Goal: Information Seeking & Learning: Learn about a topic

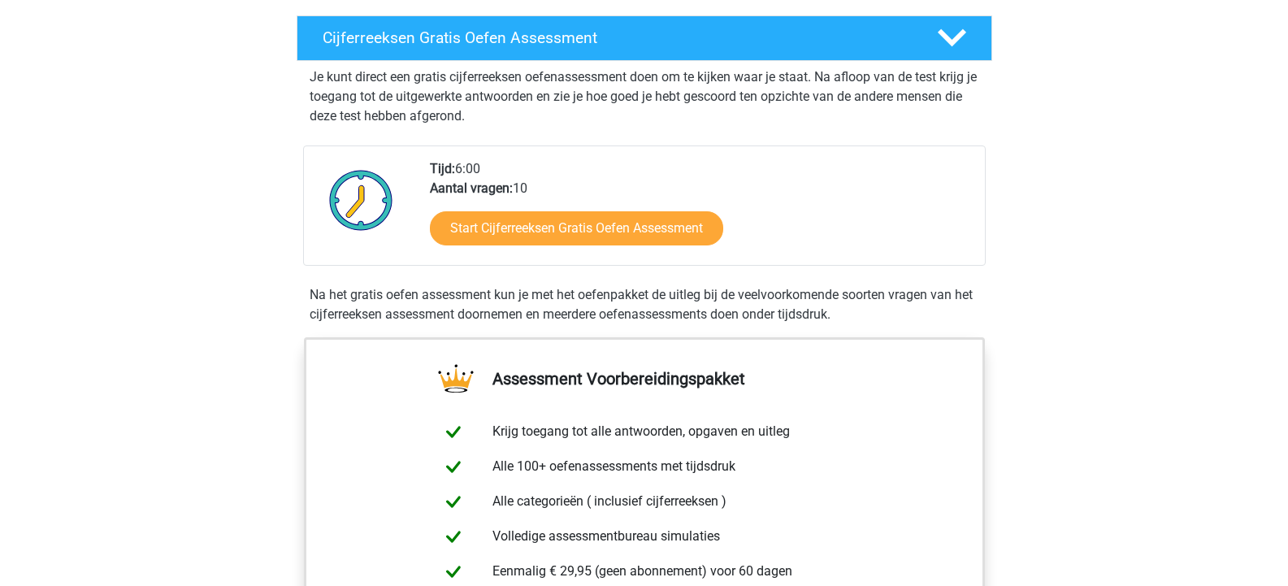
scroll to position [244, 0]
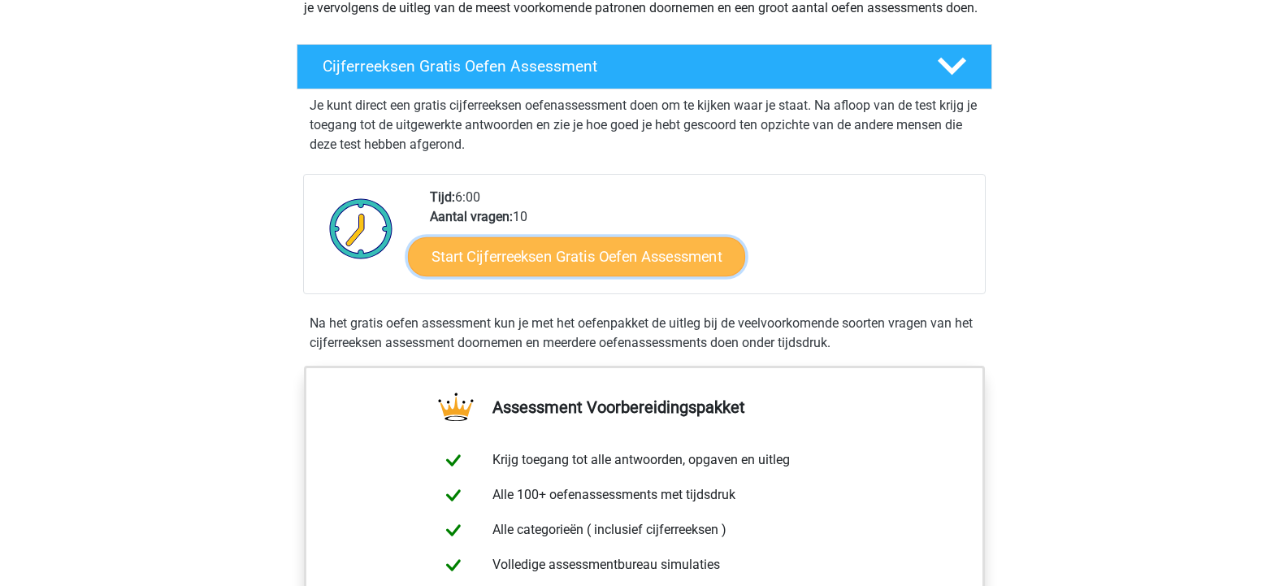
click at [478, 276] on link "Start Cijferreeksen Gratis Oefen Assessment" at bounding box center [576, 256] width 337 height 39
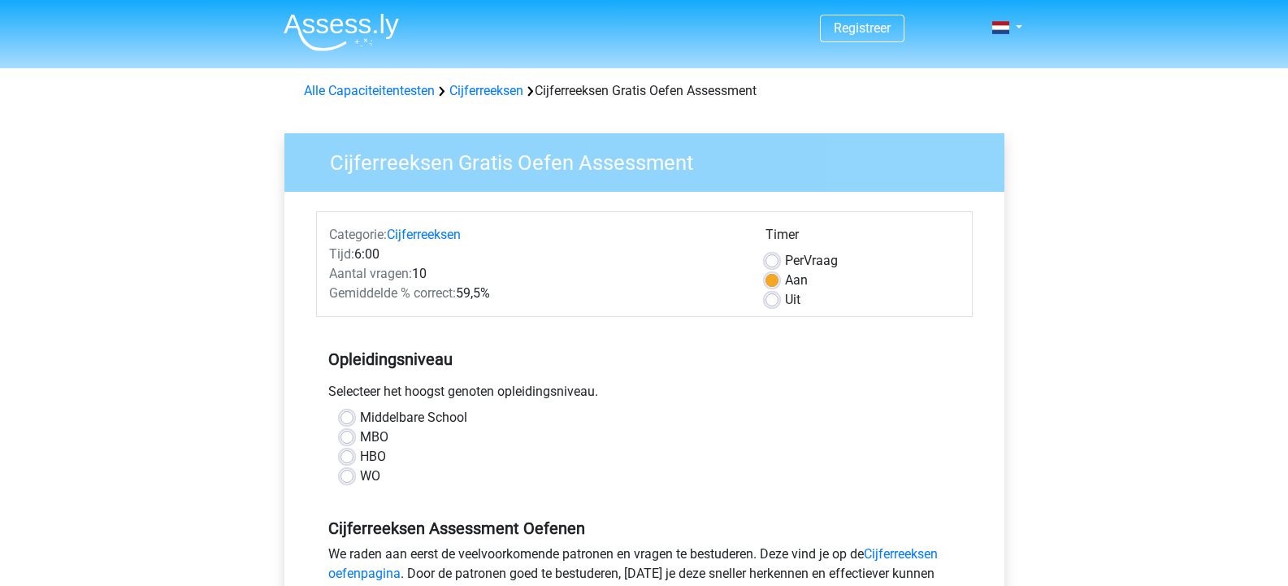
click at [360, 443] on label "MBO" at bounding box center [374, 438] width 28 height 20
click at [346, 443] on input "MBO" at bounding box center [347, 436] width 13 height 16
radio input "true"
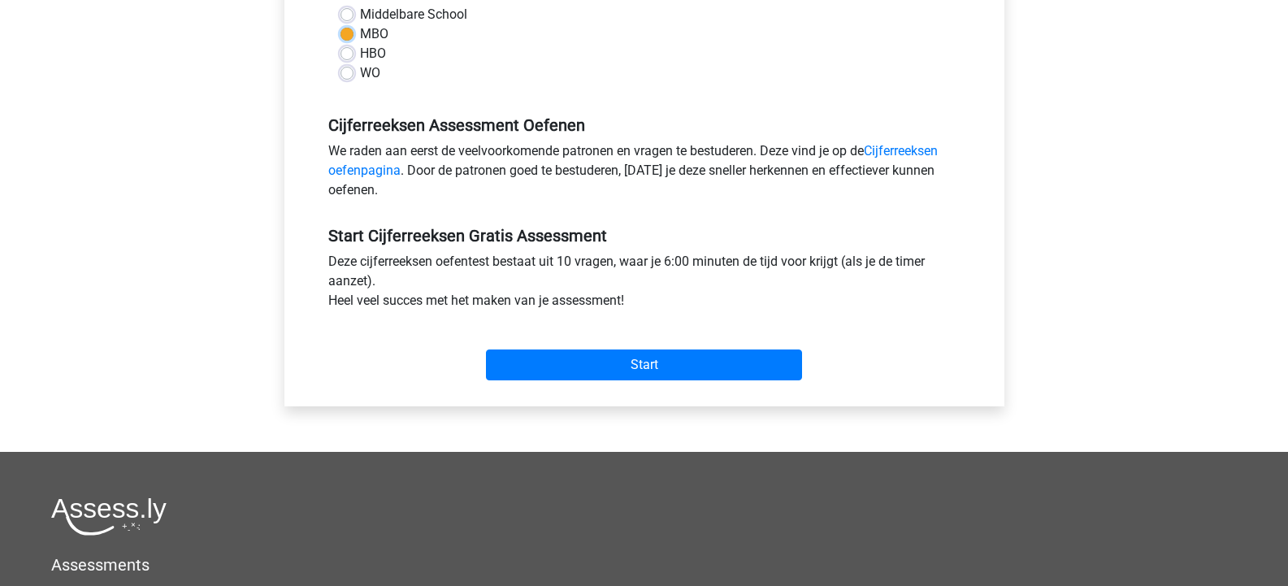
scroll to position [406, 0]
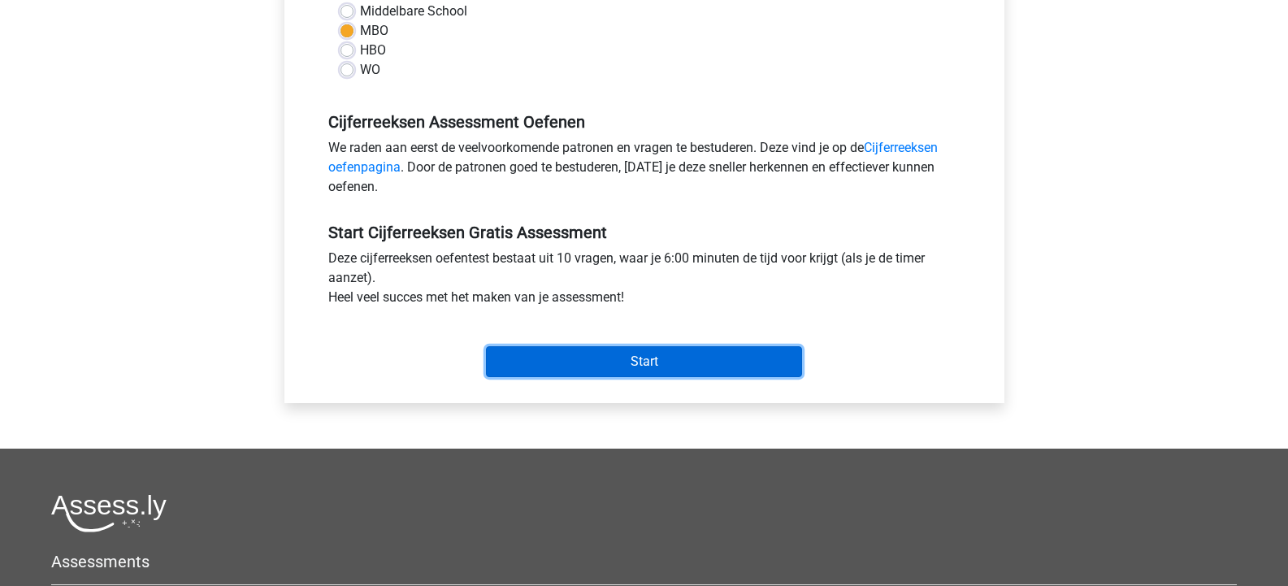
click at [528, 363] on input "Start" at bounding box center [644, 361] width 316 height 31
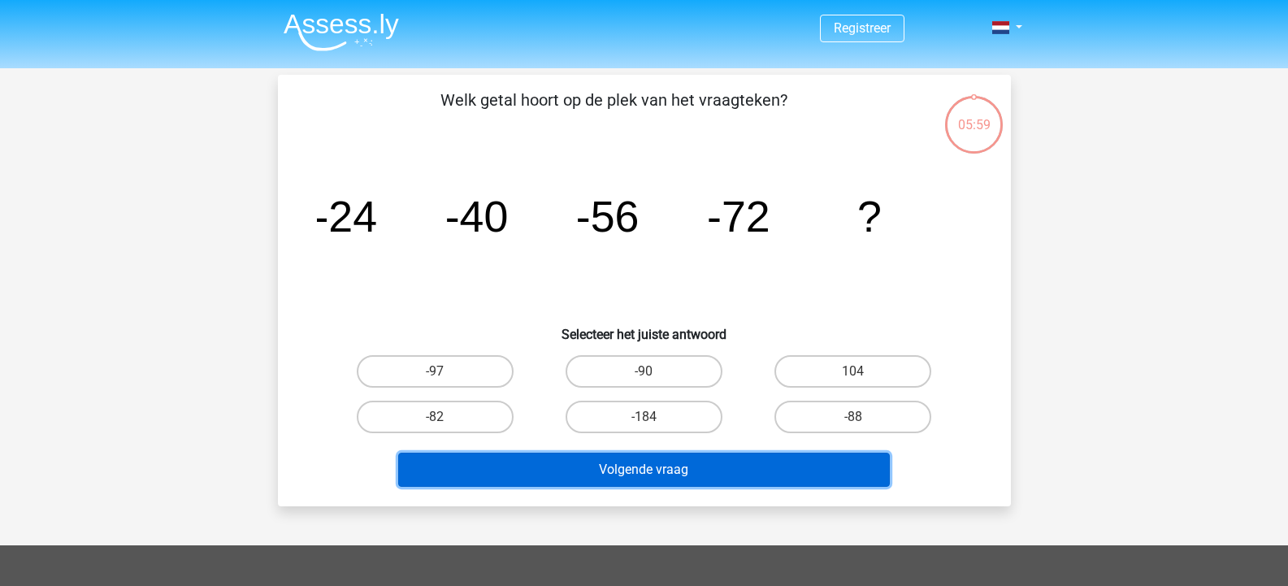
click at [605, 464] on button "Volgende vraag" at bounding box center [644, 470] width 492 height 34
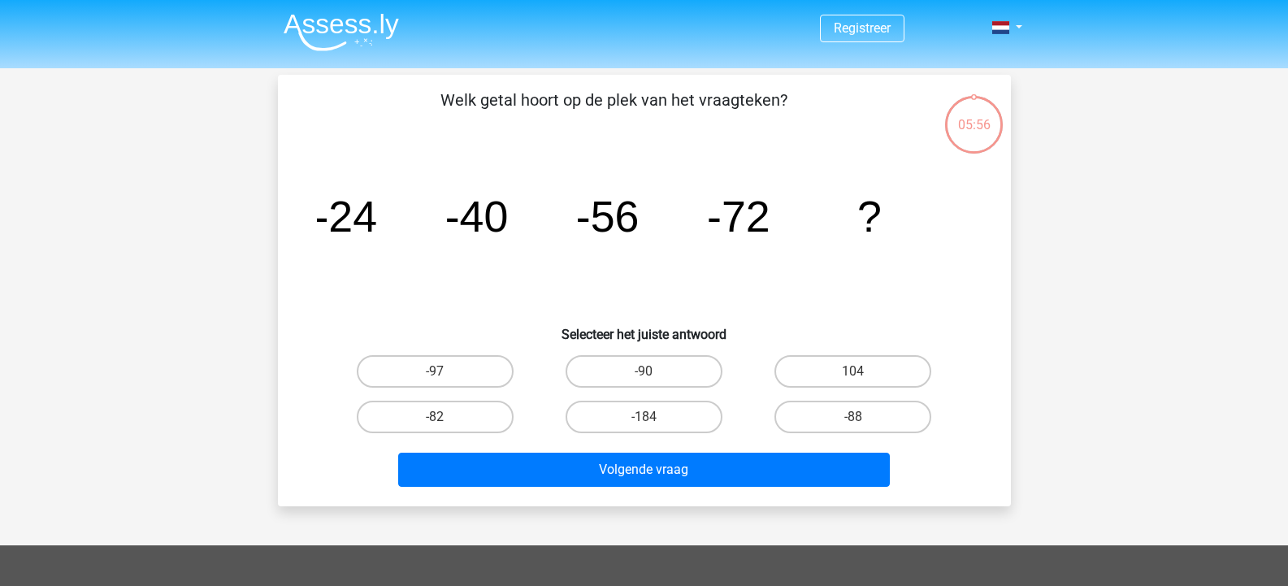
click at [679, 398] on div "-184" at bounding box center [644, 417] width 209 height 46
drag, startPoint x: 488, startPoint y: 423, endPoint x: 535, endPoint y: 448, distance: 53.1
click at [488, 424] on label "-82" at bounding box center [435, 417] width 157 height 33
click at [445, 424] on input "-82" at bounding box center [440, 422] width 11 height 11
radio input "true"
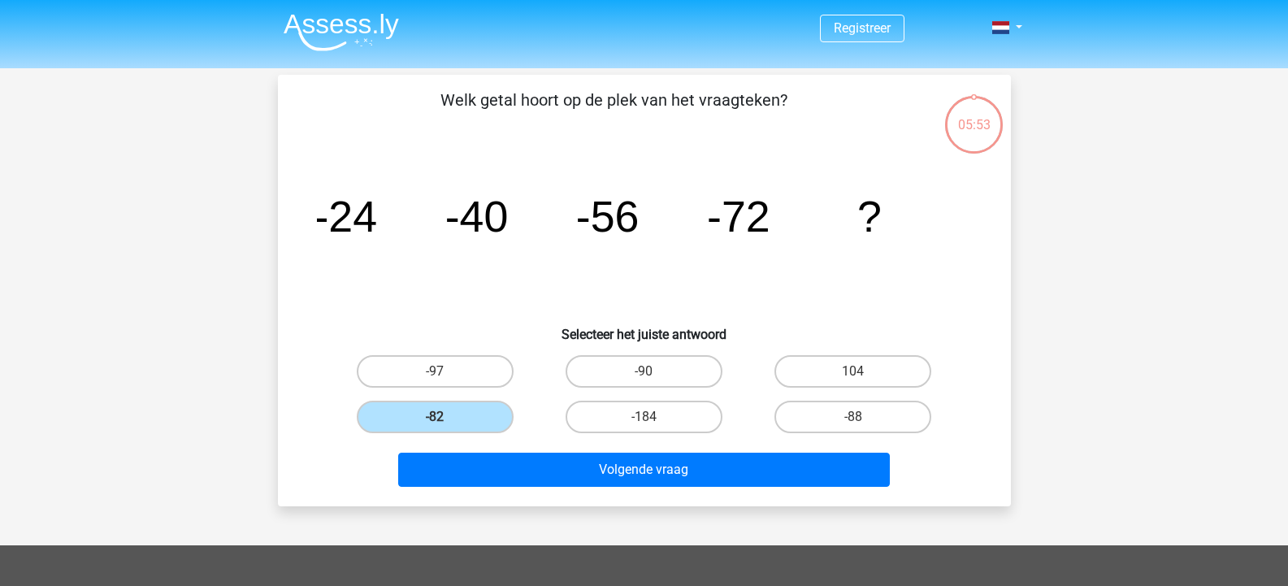
click at [590, 488] on div "Volgende vraag" at bounding box center [644, 473] width 627 height 41
click at [665, 375] on label "-90" at bounding box center [644, 371] width 157 height 33
click at [654, 375] on input "-90" at bounding box center [649, 376] width 11 height 11
radio input "true"
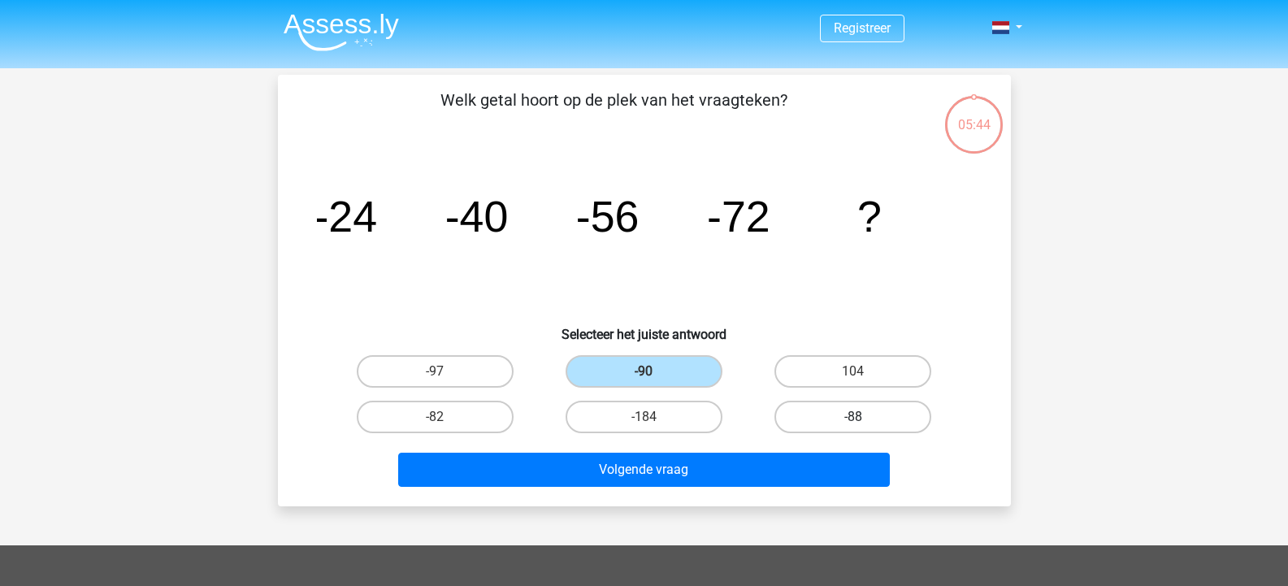
click at [809, 412] on label "-88" at bounding box center [853, 417] width 157 height 33
click at [853, 417] on input "-88" at bounding box center [858, 422] width 11 height 11
radio input "true"
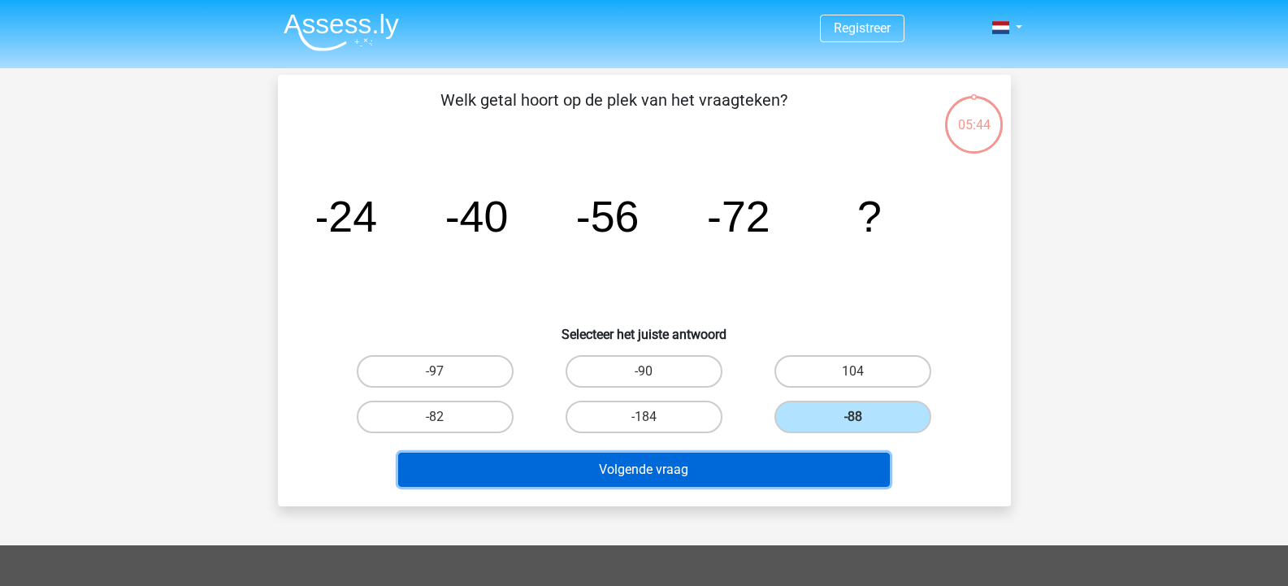
click at [788, 477] on button "Volgende vraag" at bounding box center [644, 470] width 492 height 34
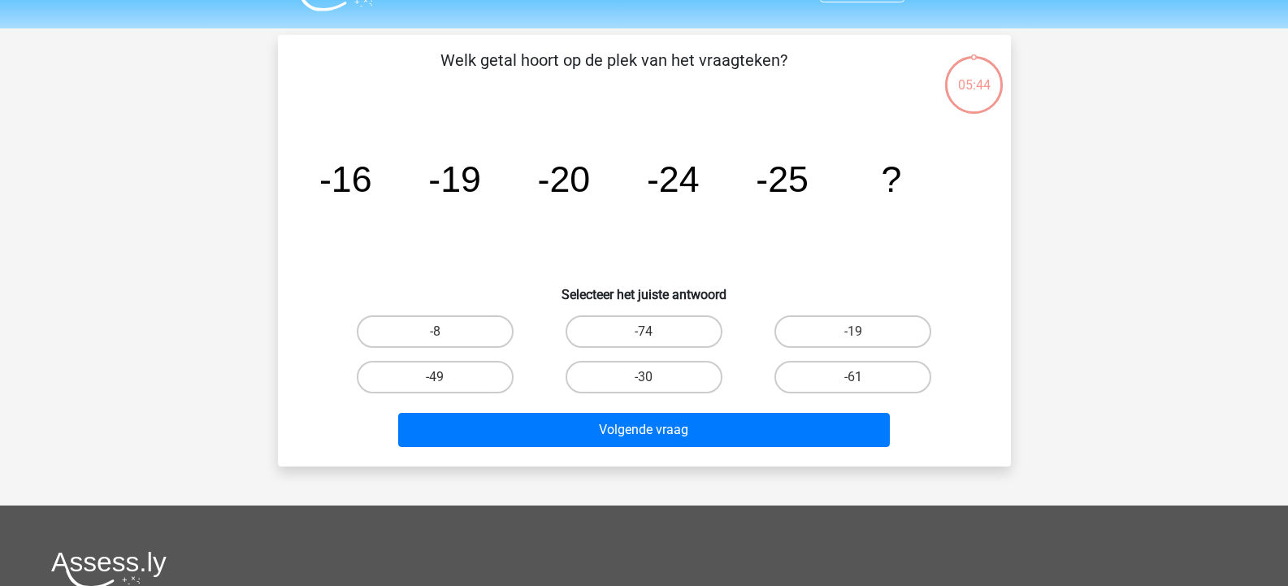
scroll to position [75, 0]
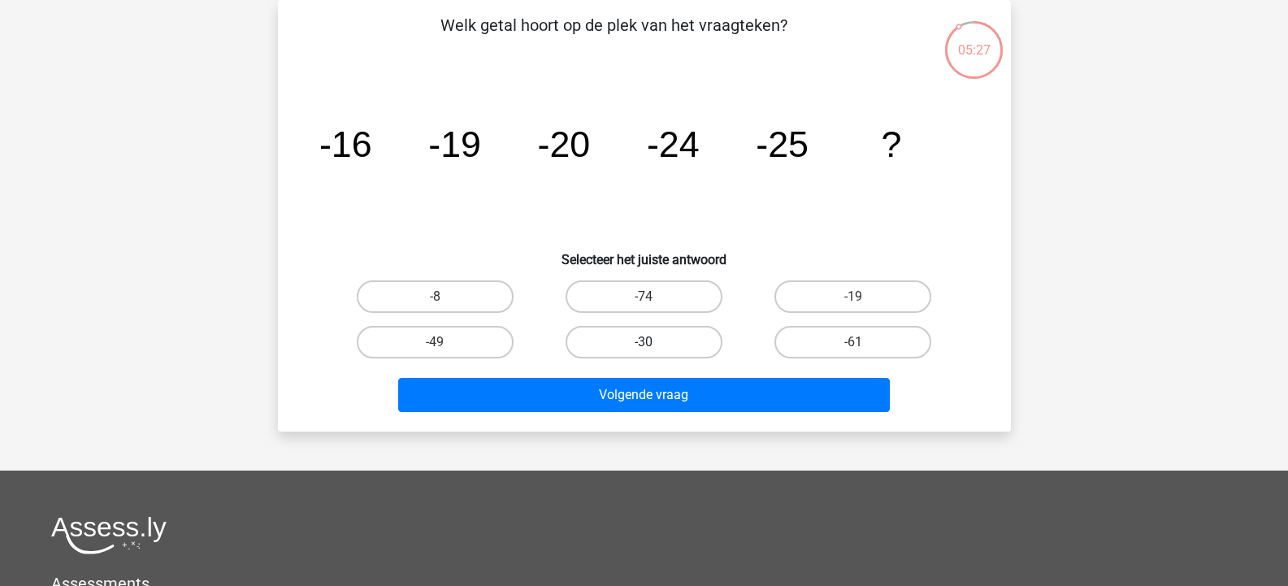
click at [684, 337] on label "-30" at bounding box center [644, 342] width 157 height 33
click at [654, 342] on input "-30" at bounding box center [649, 347] width 11 height 11
radio input "true"
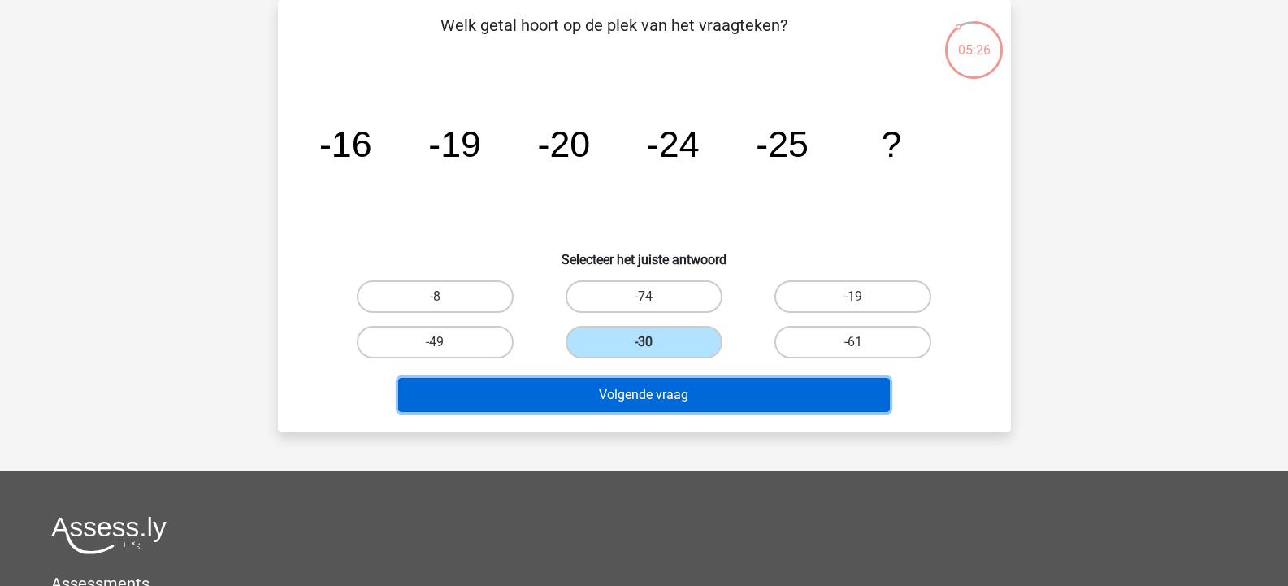
click at [734, 396] on button "Volgende vraag" at bounding box center [644, 395] width 492 height 34
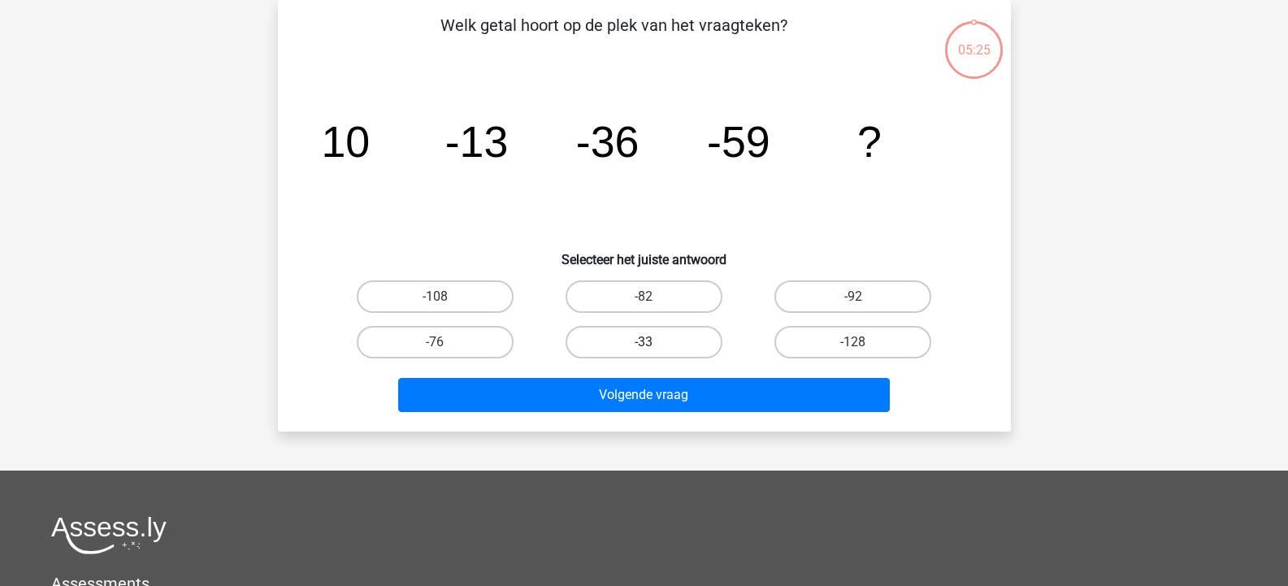
click at [695, 332] on label "-33" at bounding box center [644, 342] width 157 height 33
click at [654, 342] on input "-33" at bounding box center [649, 347] width 11 height 11
radio input "true"
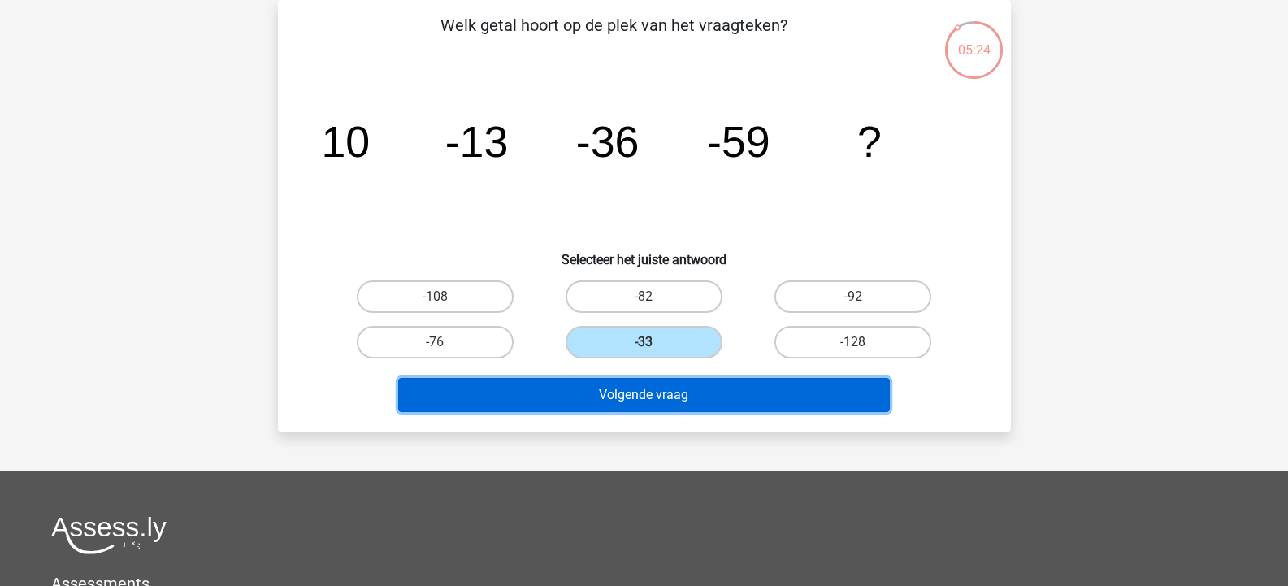
click at [711, 389] on button "Volgende vraag" at bounding box center [644, 395] width 492 height 34
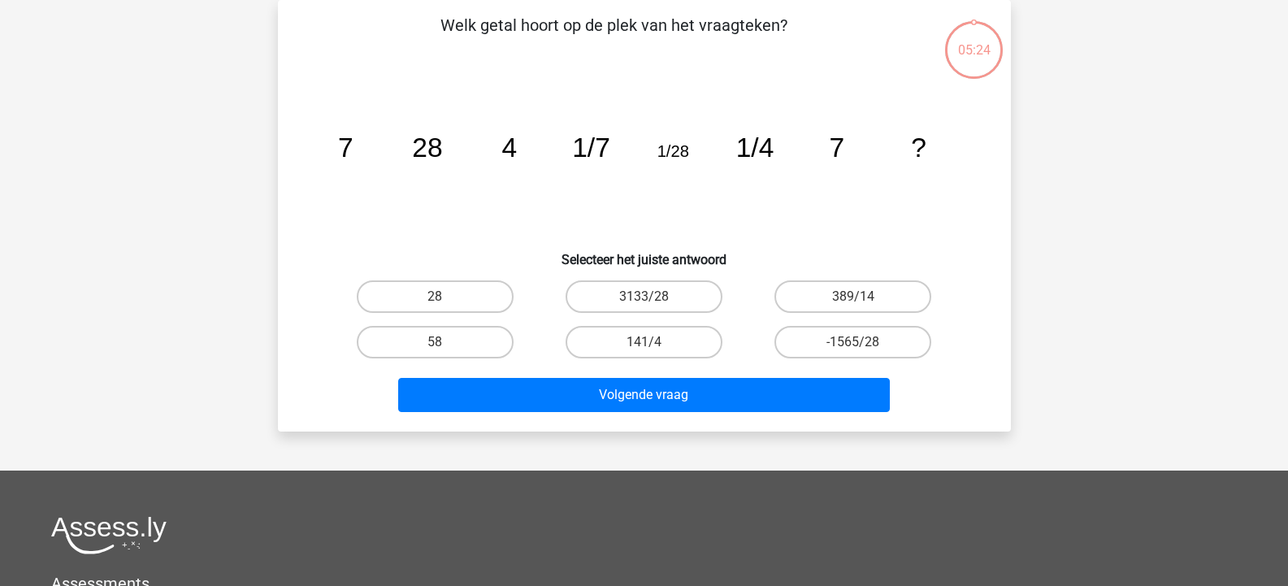
click at [684, 313] on div "3133/28" at bounding box center [644, 297] width 209 height 46
click at [689, 297] on label "3133/28" at bounding box center [644, 296] width 157 height 33
click at [654, 297] on input "3133/28" at bounding box center [649, 302] width 11 height 11
radio input "true"
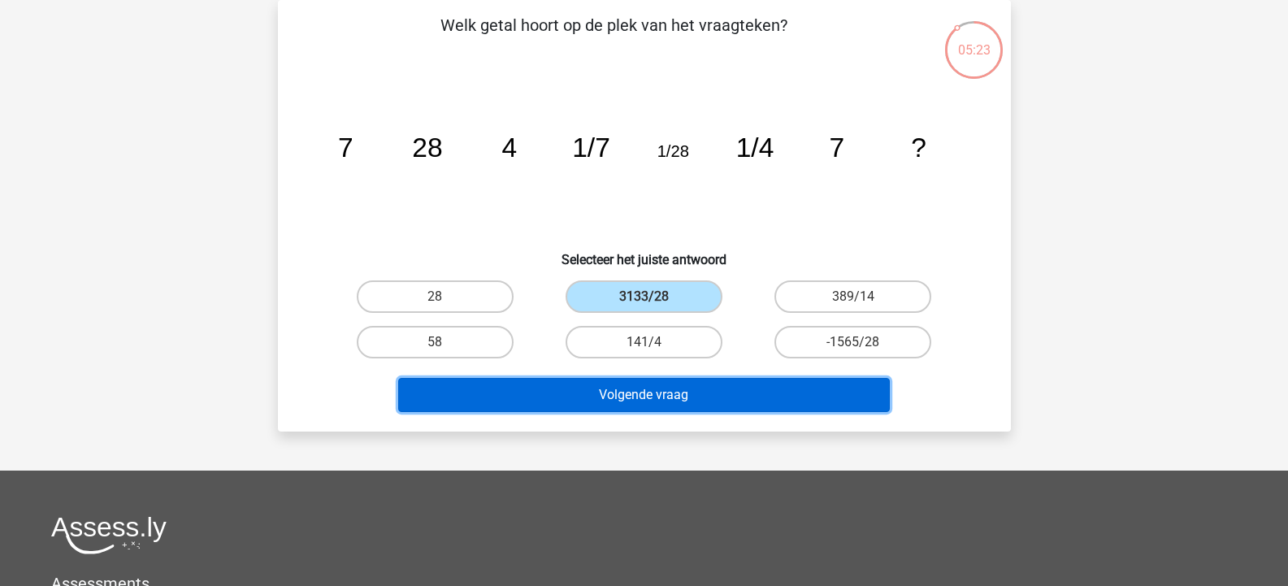
click at [686, 389] on button "Volgende vraag" at bounding box center [644, 395] width 492 height 34
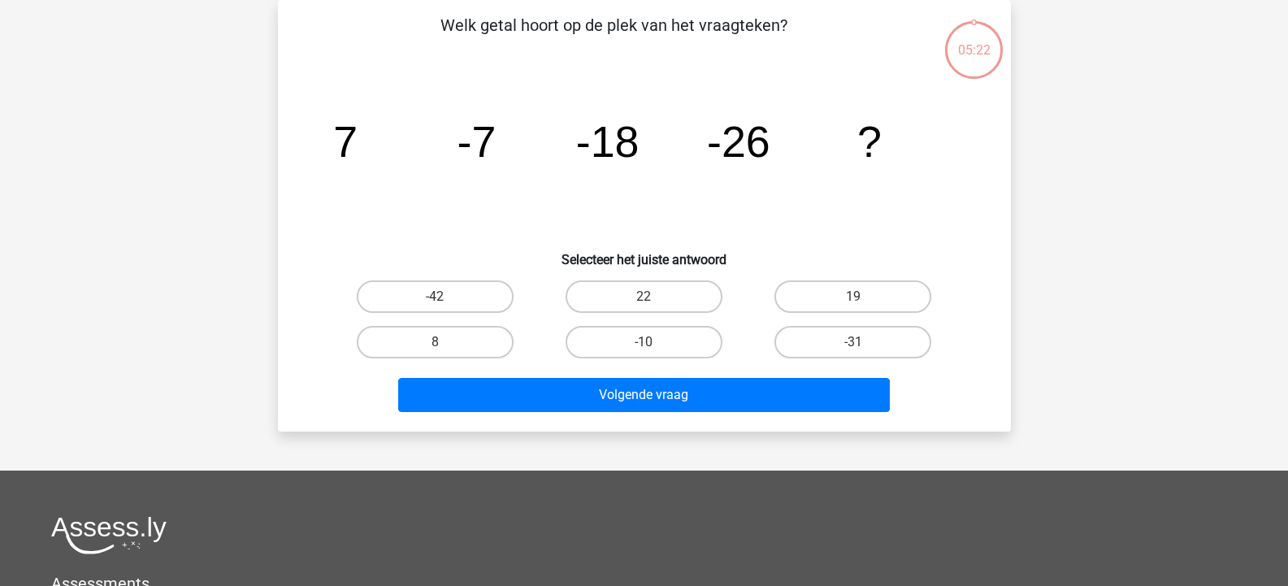
click at [679, 323] on div "-10" at bounding box center [644, 342] width 209 height 46
click at [669, 347] on label "-10" at bounding box center [644, 342] width 157 height 33
click at [654, 347] on input "-10" at bounding box center [649, 347] width 11 height 11
radio input "true"
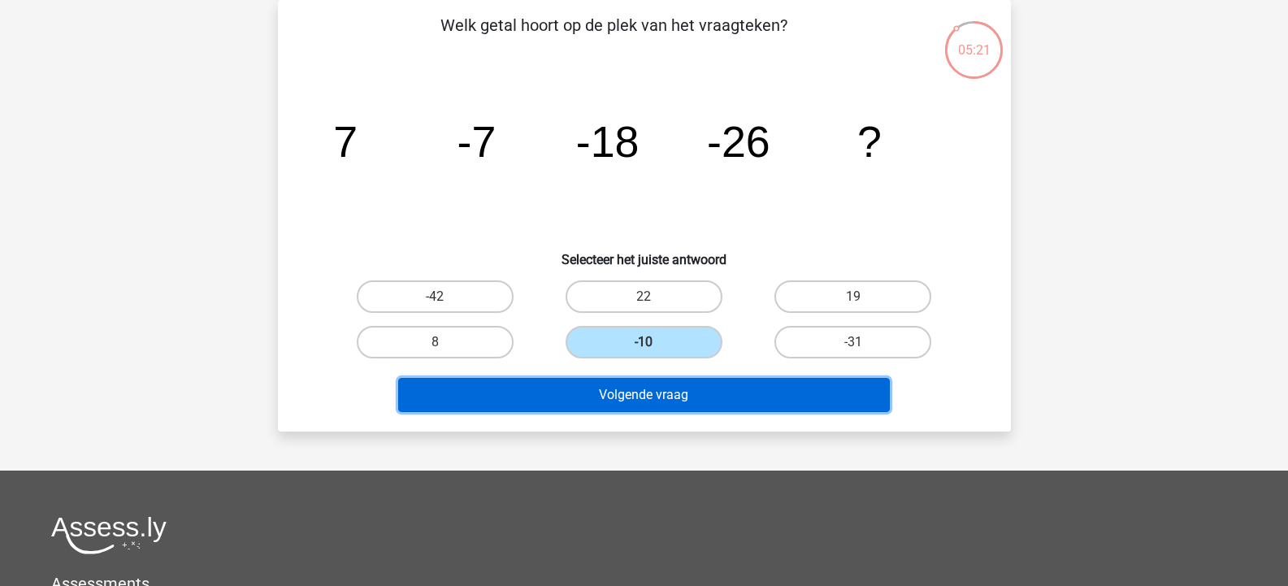
click at [669, 394] on button "Volgende vraag" at bounding box center [644, 395] width 492 height 34
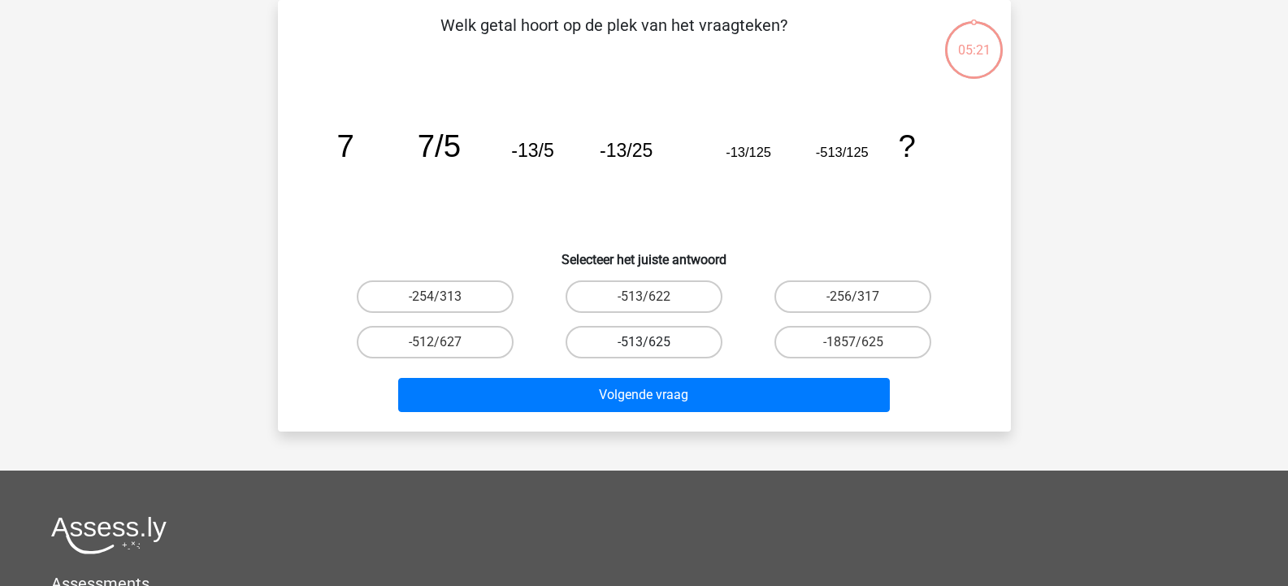
click at [664, 344] on label "-513/625" at bounding box center [644, 342] width 157 height 33
click at [654, 344] on input "-513/625" at bounding box center [649, 347] width 11 height 11
radio input "true"
click at [667, 423] on div "Welk getal hoort op de plek van het vraagteken? image/svg+xml 7 7/5 -13/5 -13/2…" at bounding box center [644, 216] width 733 height 432
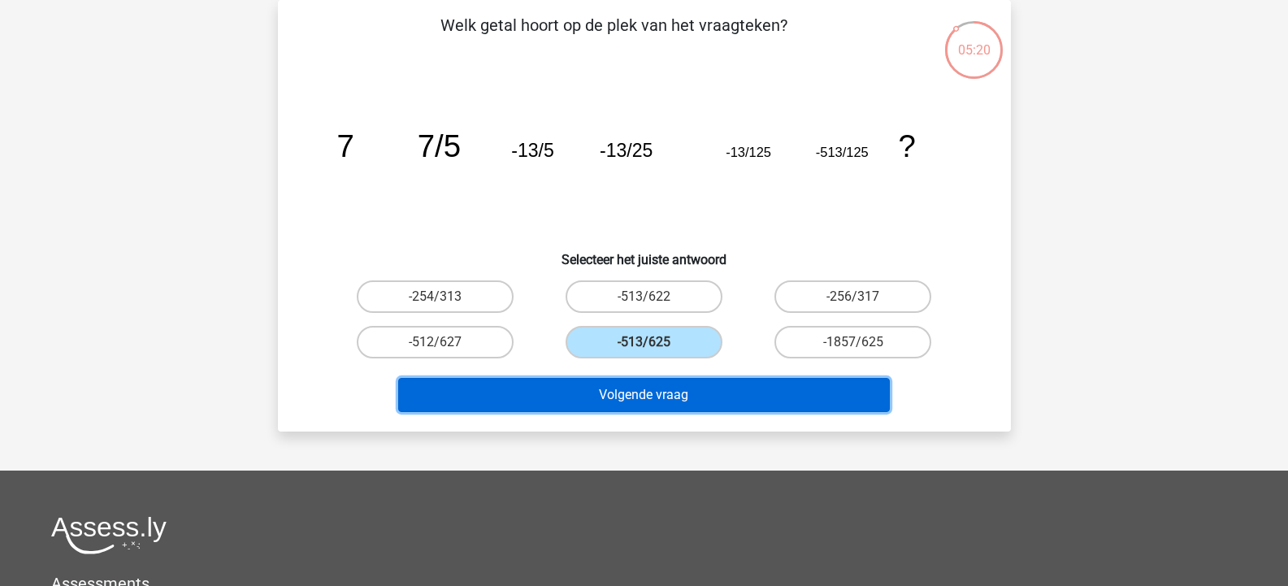
click at [664, 393] on button "Volgende vraag" at bounding box center [644, 395] width 492 height 34
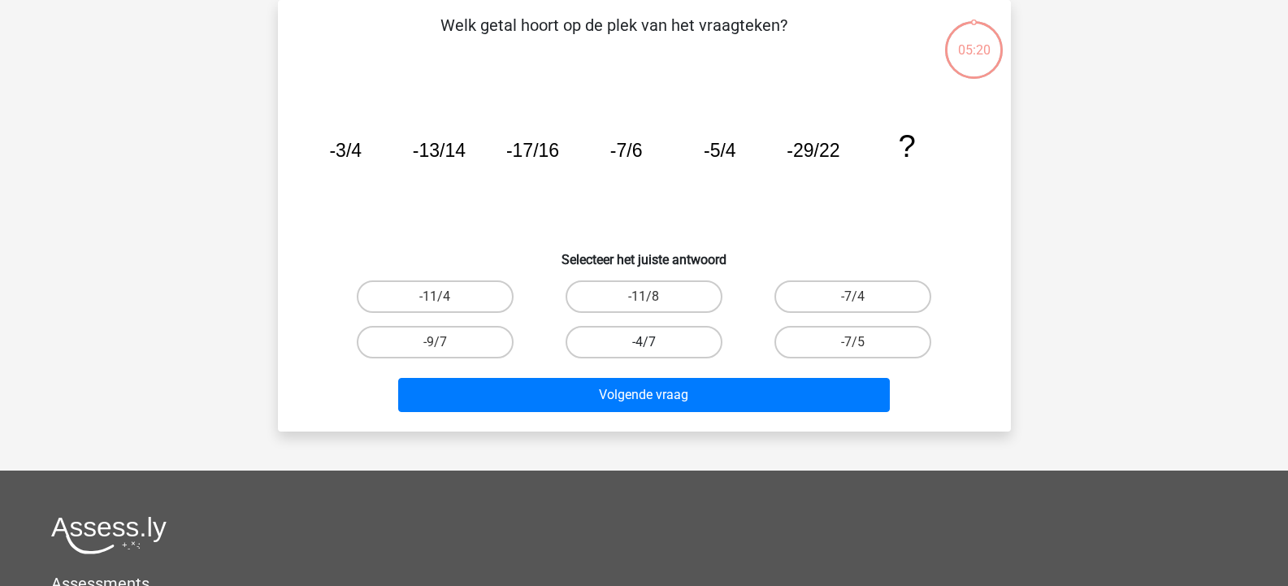
click at [667, 349] on label "-4/7" at bounding box center [644, 342] width 157 height 33
click at [654, 349] on input "-4/7" at bounding box center [649, 347] width 11 height 11
radio input "true"
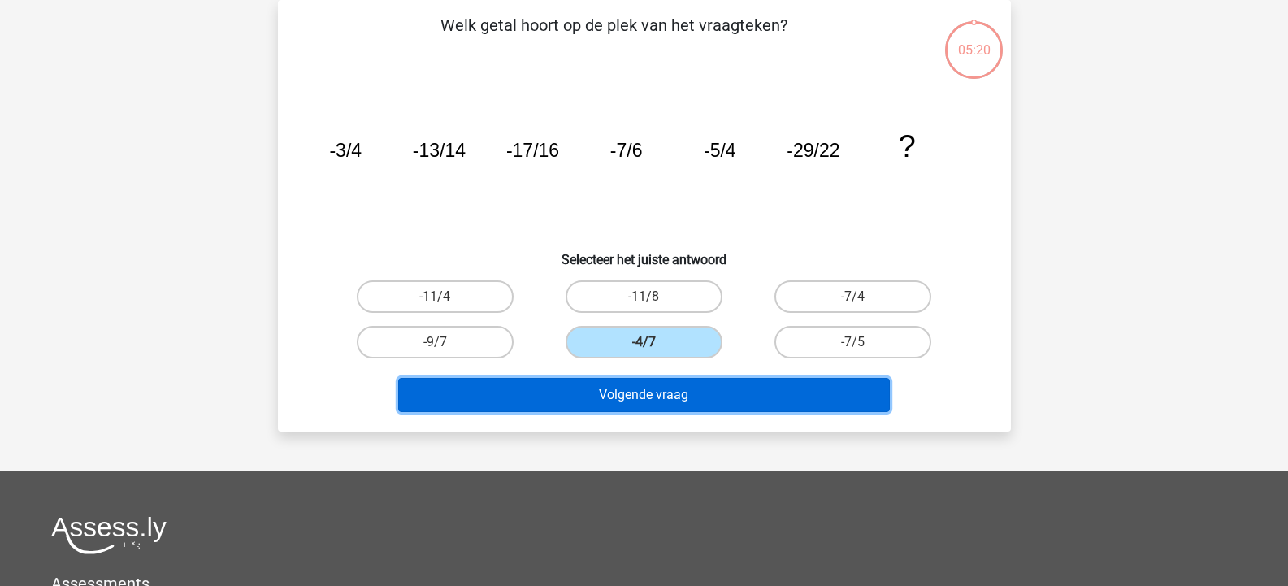
click at [660, 393] on button "Volgende vraag" at bounding box center [644, 395] width 492 height 34
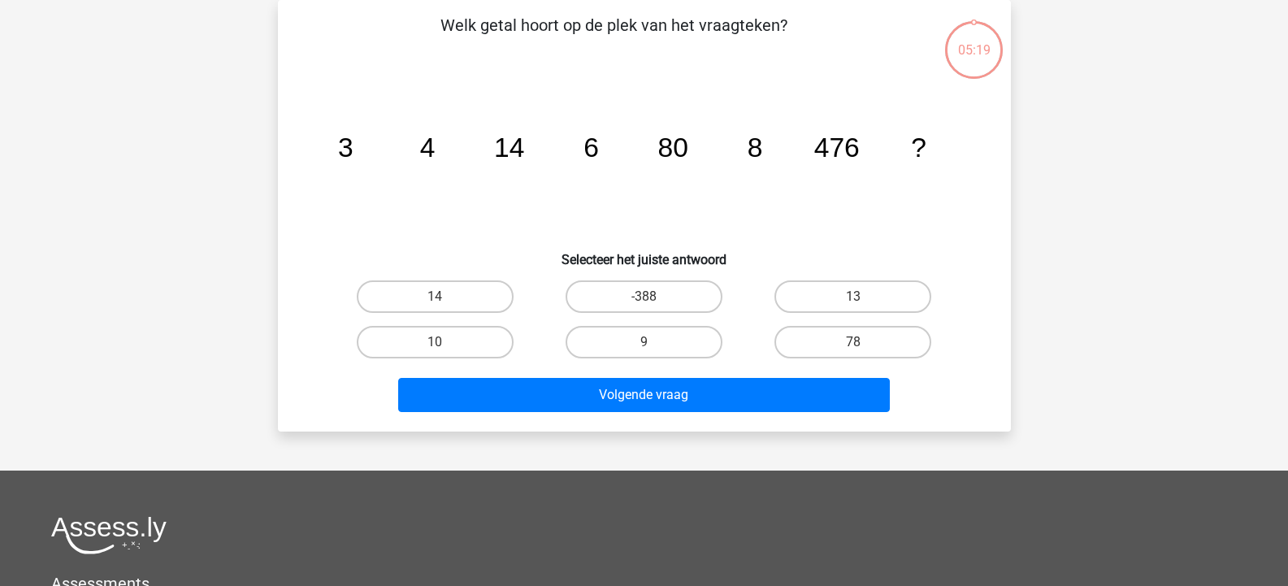
click at [653, 347] on input "9" at bounding box center [649, 347] width 11 height 11
radio input "true"
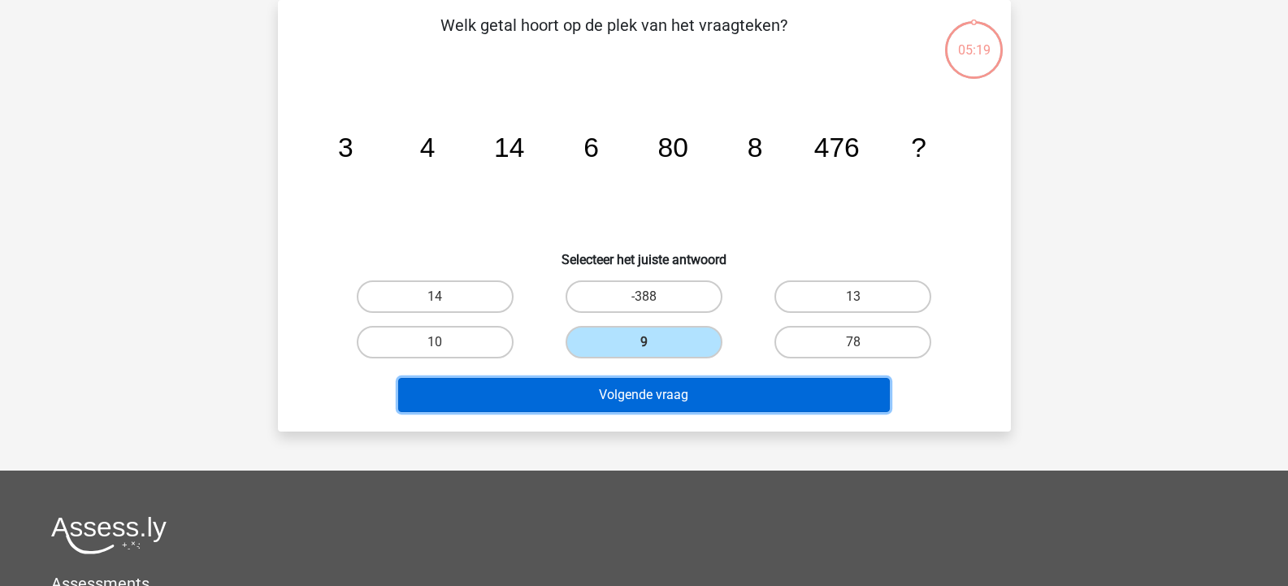
click at [648, 387] on button "Volgende vraag" at bounding box center [644, 395] width 492 height 34
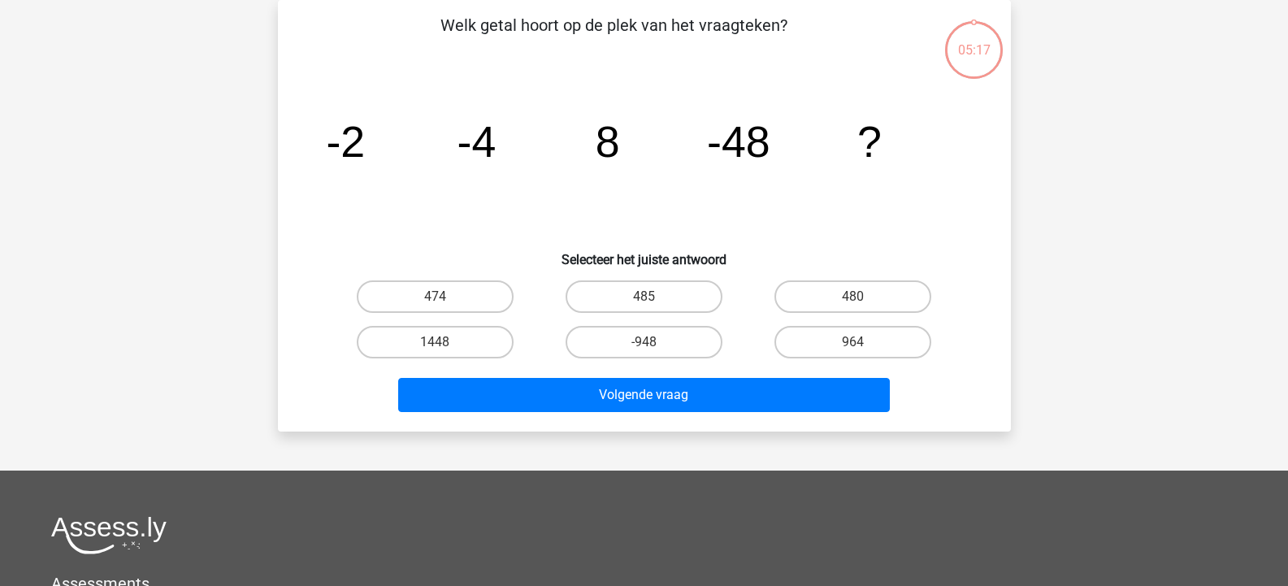
click at [650, 344] on input "-948" at bounding box center [649, 347] width 11 height 11
radio input "true"
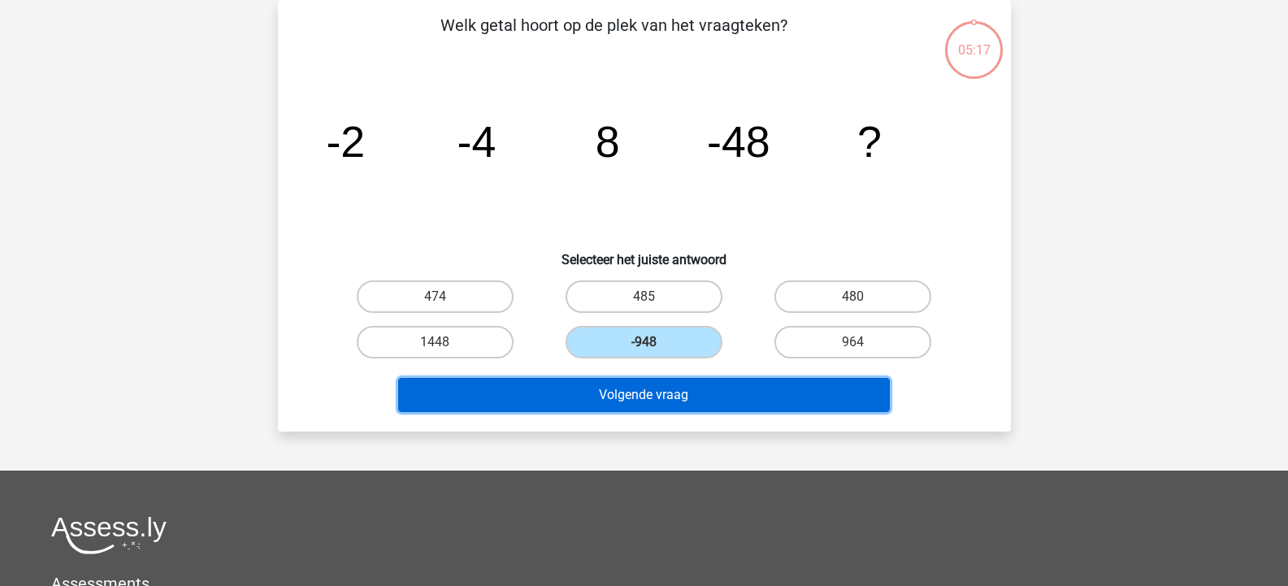
click at [653, 398] on button "Volgende vraag" at bounding box center [644, 395] width 492 height 34
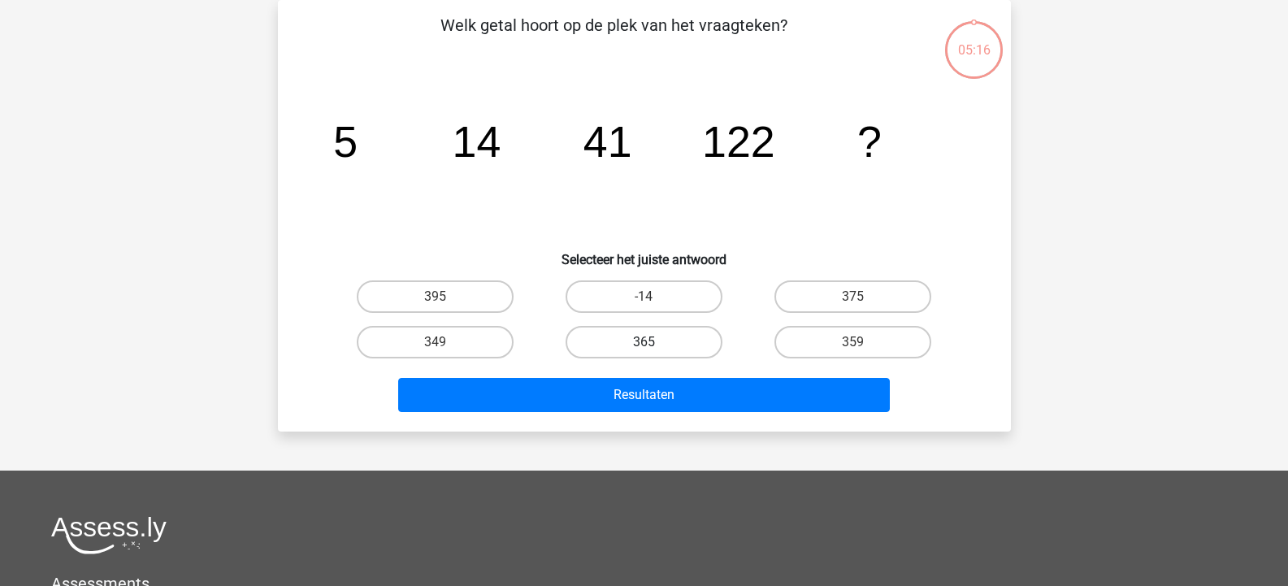
click at [661, 346] on label "365" at bounding box center [644, 342] width 157 height 33
click at [654, 346] on input "365" at bounding box center [649, 347] width 11 height 11
radio input "true"
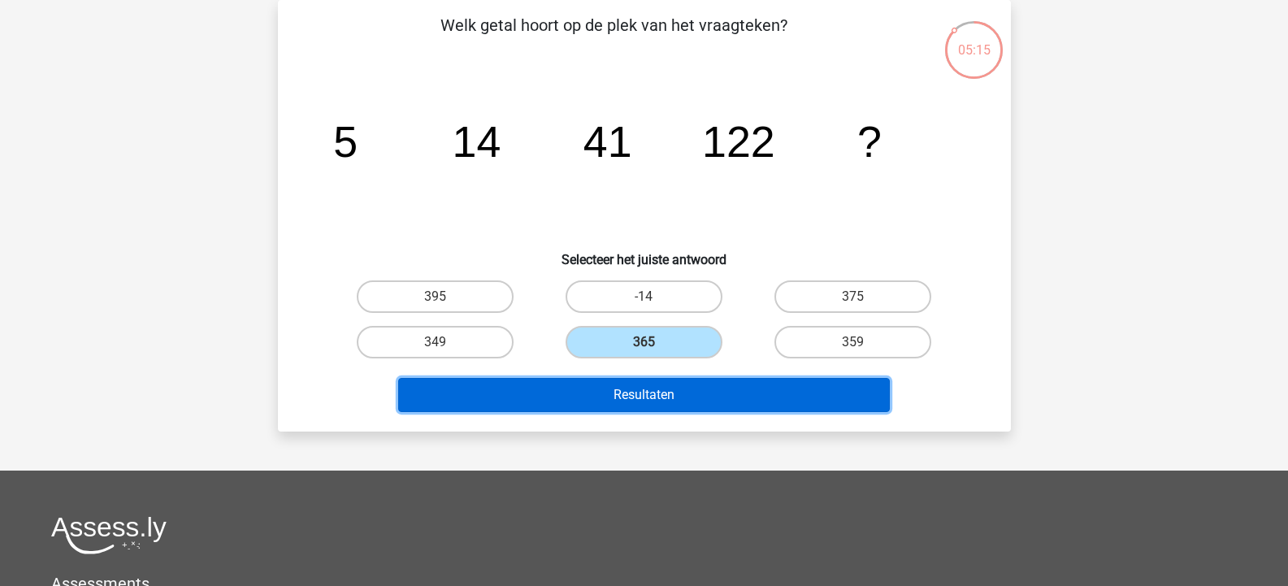
click at [653, 406] on button "Resultaten" at bounding box center [644, 395] width 492 height 34
